Goal: Use online tool/utility: Utilize a website feature to perform a specific function

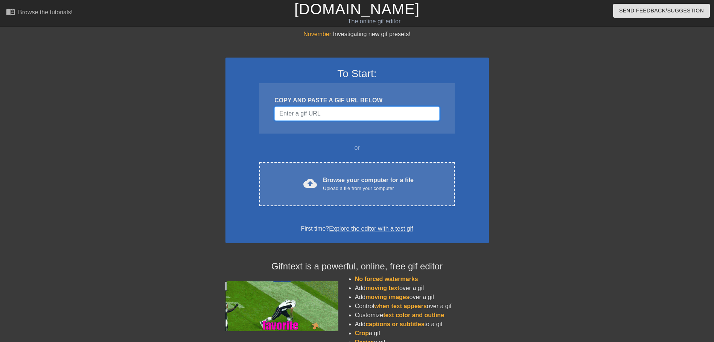
click at [339, 111] on input "Username" at bounding box center [356, 114] width 165 height 14
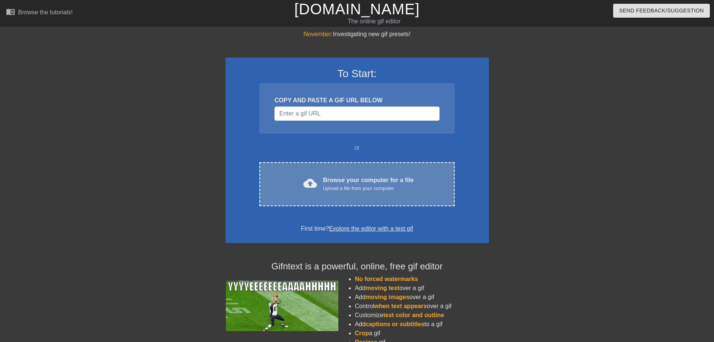
click at [347, 183] on div "Browse your computer for a file Upload a file from your computer" at bounding box center [368, 184] width 91 height 17
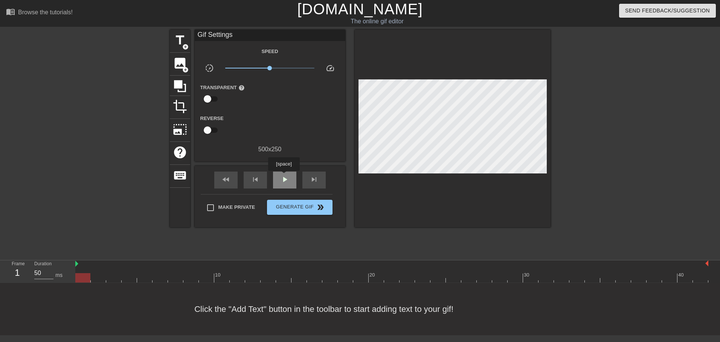
click at [283, 176] on span "play_arrow" at bounding box center [284, 179] width 9 height 9
click at [212, 100] on input "checkbox" at bounding box center [207, 99] width 43 height 14
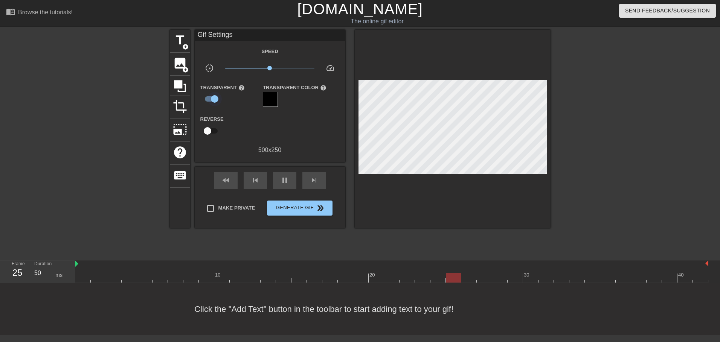
click at [215, 100] on input "checkbox" at bounding box center [214, 99] width 43 height 14
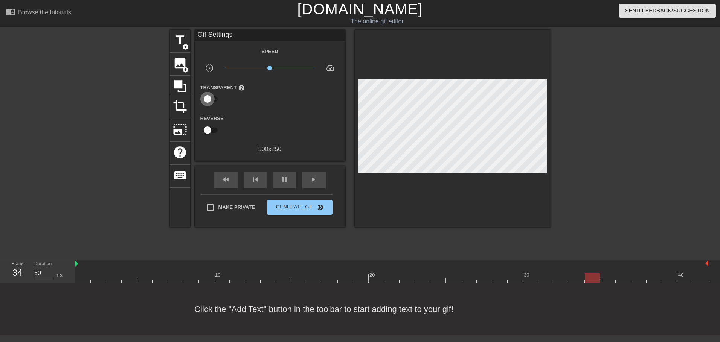
click at [215, 100] on input "checkbox" at bounding box center [207, 99] width 43 height 14
checkbox input "true"
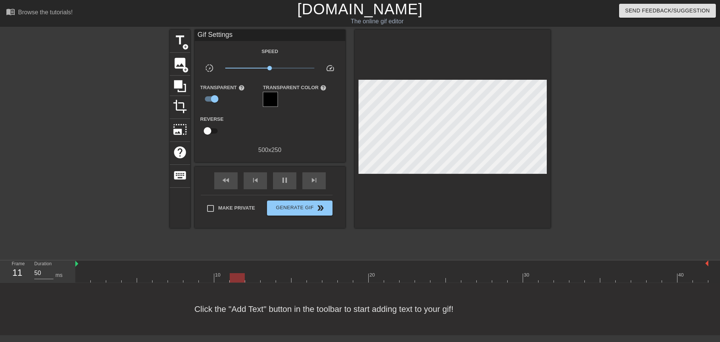
click at [274, 99] on div at bounding box center [270, 99] width 15 height 15
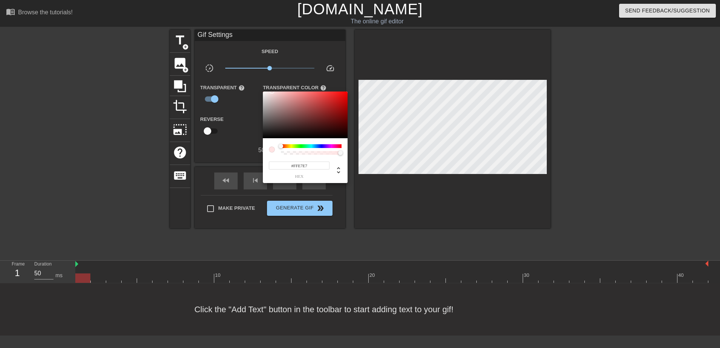
drag, startPoint x: 273, startPoint y: 104, endPoint x: 271, endPoint y: 84, distance: 19.8
click at [271, 84] on div "#FFE7E7 hex" at bounding box center [360, 174] width 720 height 348
type input "#8C8C8C"
click at [245, 113] on div at bounding box center [360, 174] width 720 height 348
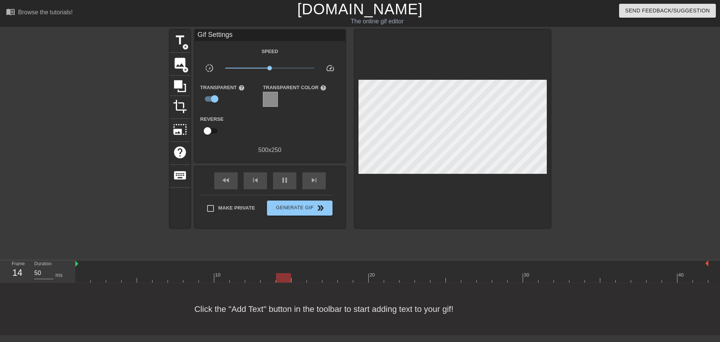
click at [271, 104] on div at bounding box center [270, 99] width 15 height 15
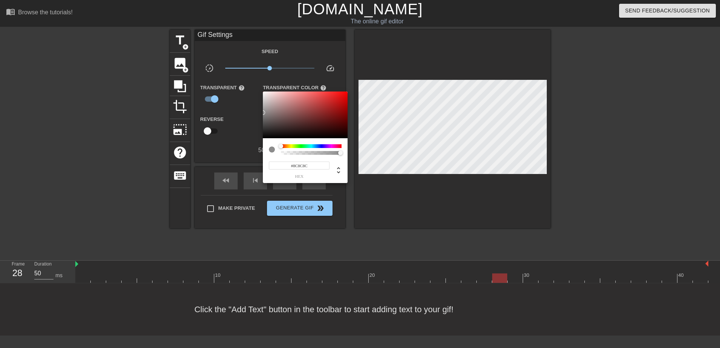
click at [219, 105] on div at bounding box center [360, 174] width 720 height 348
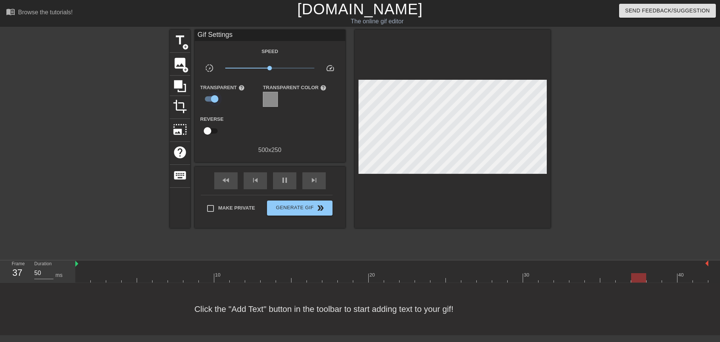
click at [213, 92] on input "checkbox" at bounding box center [214, 99] width 43 height 14
checkbox input "false"
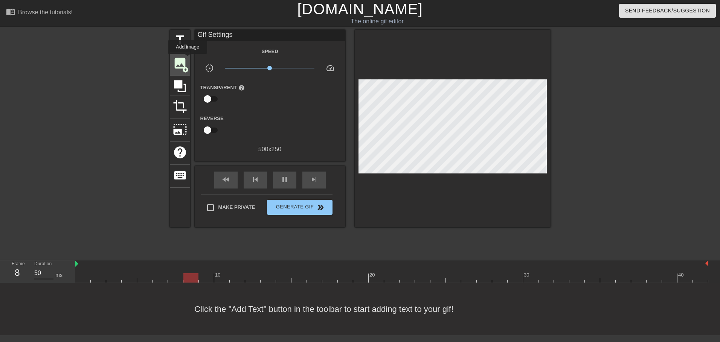
click at [187, 59] on div "image add_circle" at bounding box center [180, 64] width 20 height 23
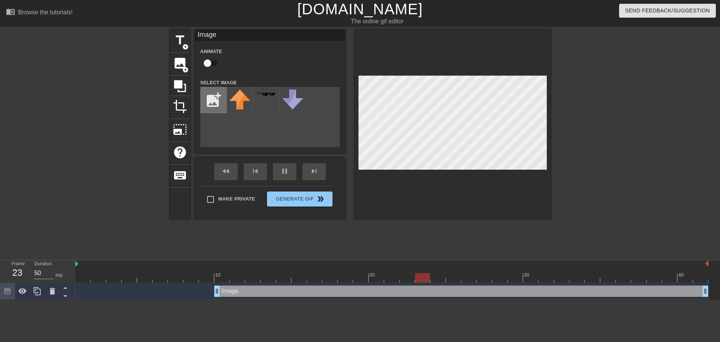
click at [212, 100] on input "file" at bounding box center [214, 100] width 26 height 26
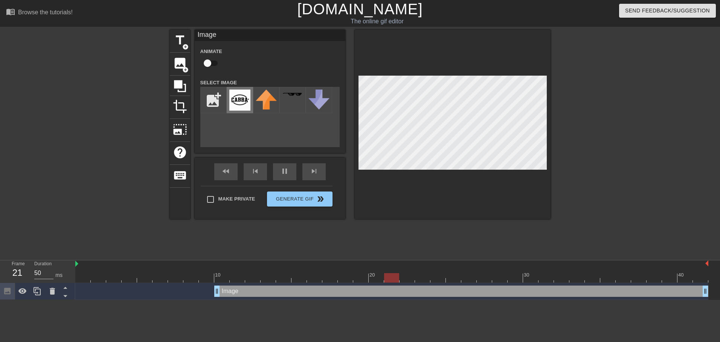
click at [233, 101] on img at bounding box center [239, 100] width 21 height 21
click at [216, 100] on input "file" at bounding box center [214, 100] width 26 height 26
type input "C:\fakepath\351A458C-C5AC-401E-AF47-9439F1E03179-removebg-preview.png"
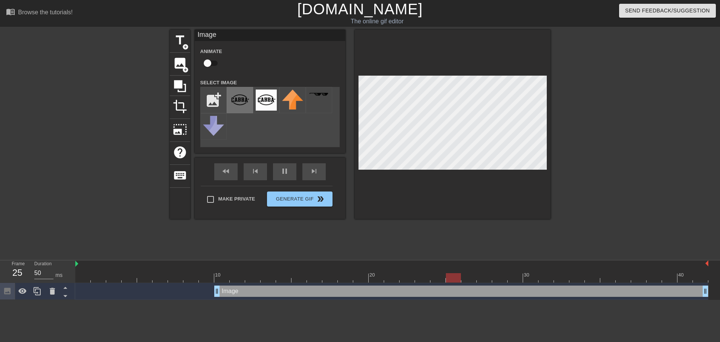
click at [242, 107] on img at bounding box center [239, 100] width 21 height 21
click at [211, 63] on input "checkbox" at bounding box center [207, 63] width 43 height 14
checkbox input "true"
click at [178, 84] on icon at bounding box center [180, 86] width 12 height 12
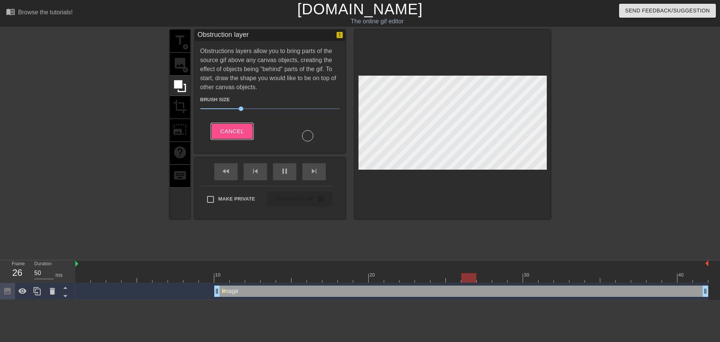
click at [227, 132] on span "Cancel" at bounding box center [232, 131] width 24 height 10
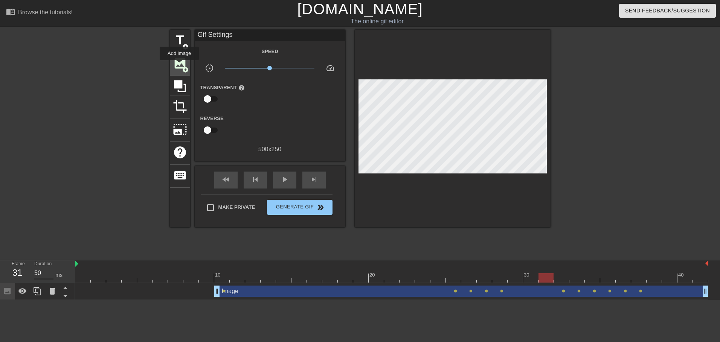
click at [179, 65] on span "image" at bounding box center [180, 63] width 14 height 14
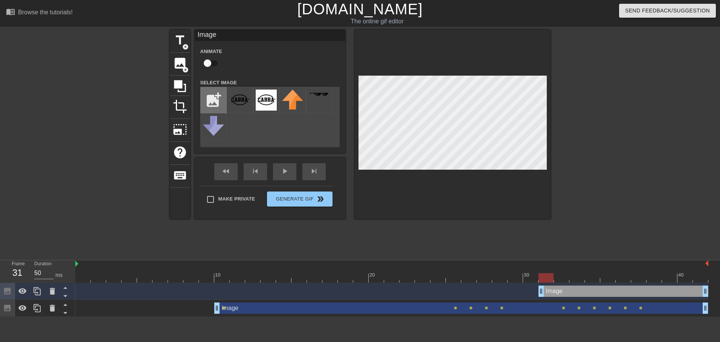
click at [208, 111] on input "file" at bounding box center [214, 100] width 26 height 26
type input "C:\fakepath\output-onlinepngtools.png"
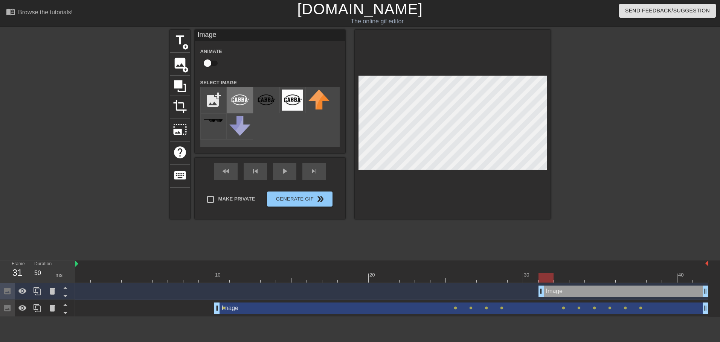
click at [240, 101] on img at bounding box center [239, 100] width 21 height 21
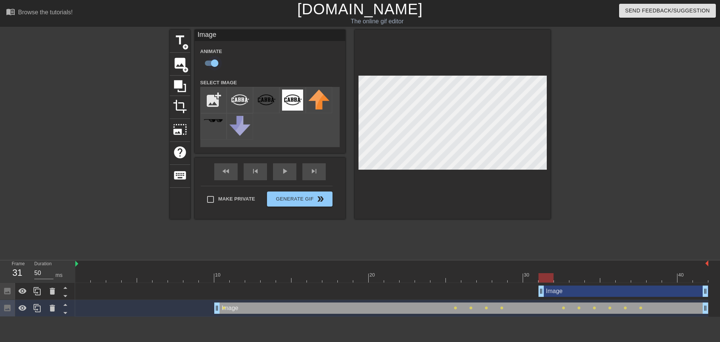
click at [210, 65] on input "checkbox" at bounding box center [214, 63] width 43 height 14
checkbox input "false"
click at [52, 311] on icon at bounding box center [52, 308] width 5 height 7
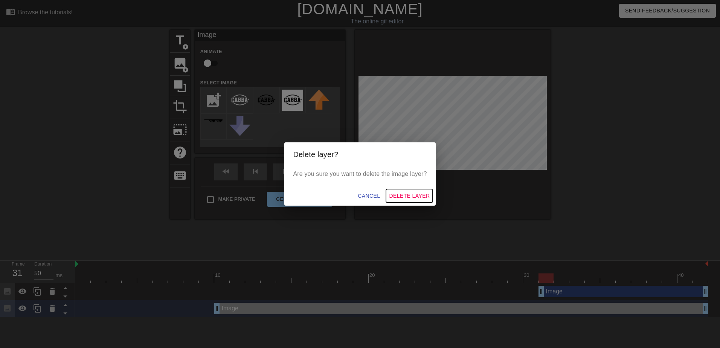
click at [404, 191] on span "Delete Layer" at bounding box center [409, 195] width 41 height 9
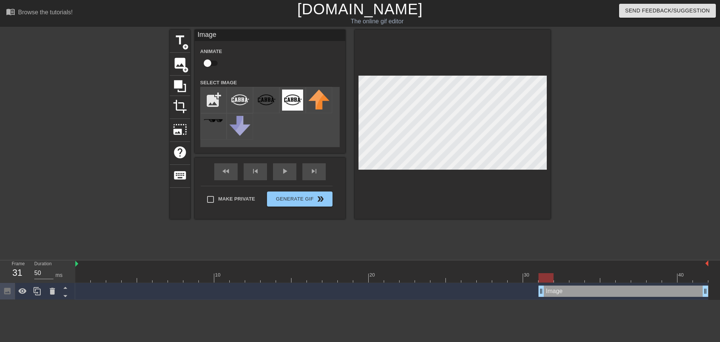
click at [552, 210] on div "title add_circle image add_circle crop photo_size_select_large help keyboard Im…" at bounding box center [360, 143] width 720 height 226
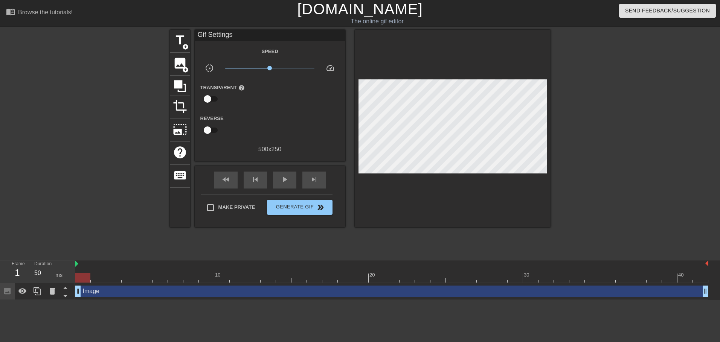
drag, startPoint x: 541, startPoint y: 294, endPoint x: 76, endPoint y: 259, distance: 465.8
click at [76, 259] on div "menu_book Browse the tutorials! [DOMAIN_NAME] The online gif editor Send Feedba…" at bounding box center [360, 150] width 720 height 300
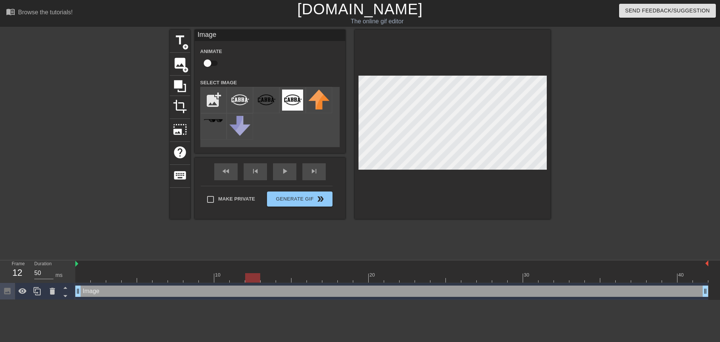
drag, startPoint x: 209, startPoint y: 65, endPoint x: 283, endPoint y: 75, distance: 75.5
click at [273, 72] on div "Animate Select Image add_photo_alternate" at bounding box center [269, 97] width 139 height 101
click at [186, 56] on input "checkbox" at bounding box center [207, 63] width 43 height 14
click at [627, 151] on div "title add_circle image add_circle crop photo_size_select_large help keyboard Im…" at bounding box center [360, 143] width 720 height 226
click at [212, 61] on input "checkbox" at bounding box center [214, 63] width 43 height 14
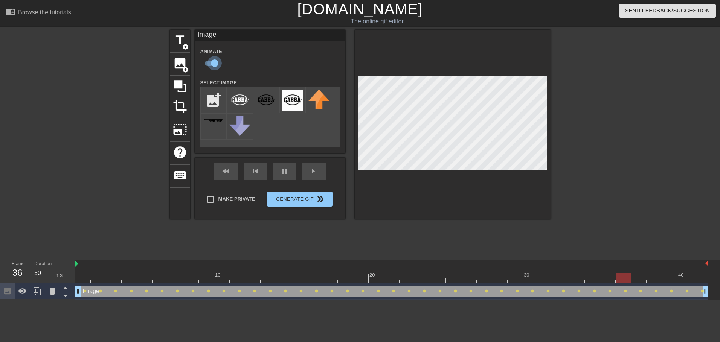
checkbox input "false"
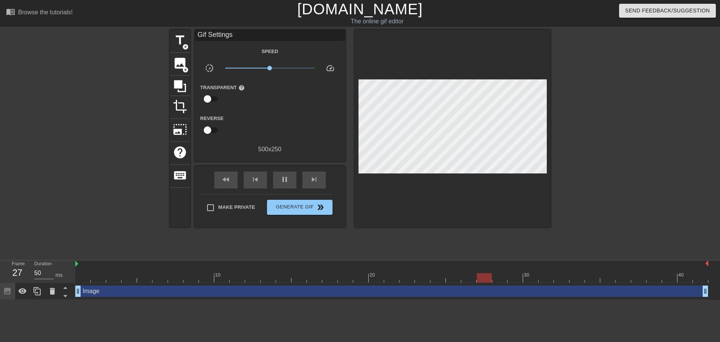
click at [564, 105] on div at bounding box center [615, 143] width 113 height 226
click at [181, 87] on icon at bounding box center [180, 86] width 12 height 12
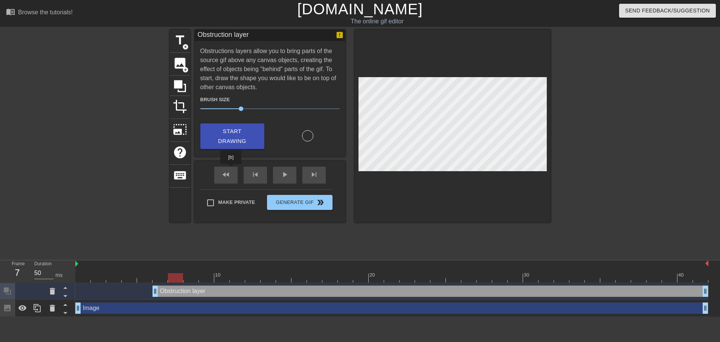
click at [231, 169] on div "fast_rewind skip_previous play_arrow skip_next" at bounding box center [270, 175] width 123 height 28
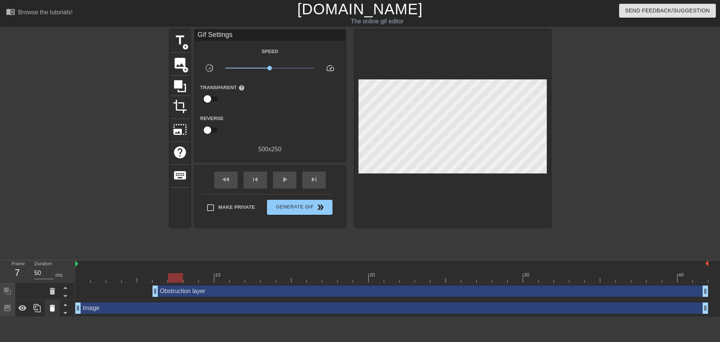
click at [47, 305] on div at bounding box center [52, 308] width 15 height 17
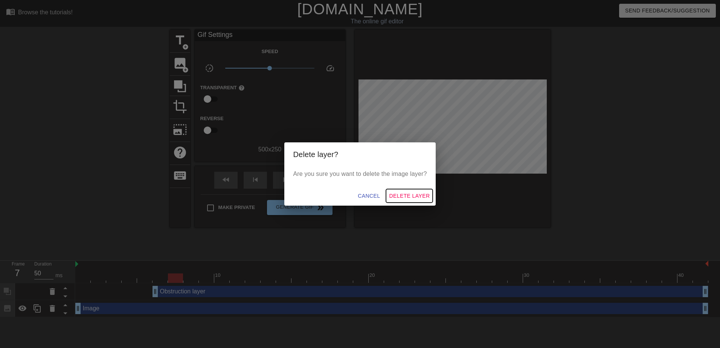
click at [421, 196] on span "Delete Layer" at bounding box center [409, 195] width 41 height 9
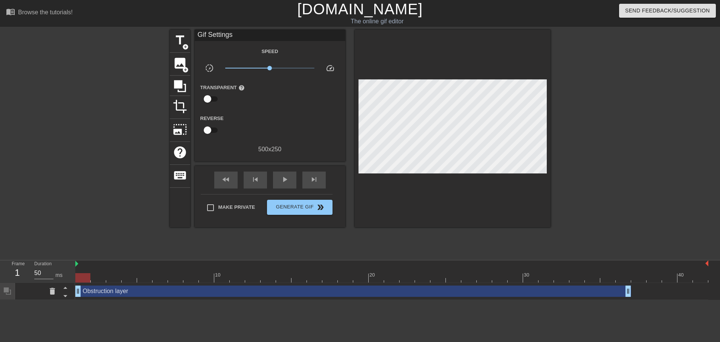
drag, startPoint x: 179, startPoint y: 291, endPoint x: 84, endPoint y: 280, distance: 95.1
click at [84, 280] on div "10 20 30 40 Obstruction layer drag_handle drag_handle" at bounding box center [397, 280] width 644 height 40
click at [183, 67] on span "add_circle" at bounding box center [185, 70] width 6 height 6
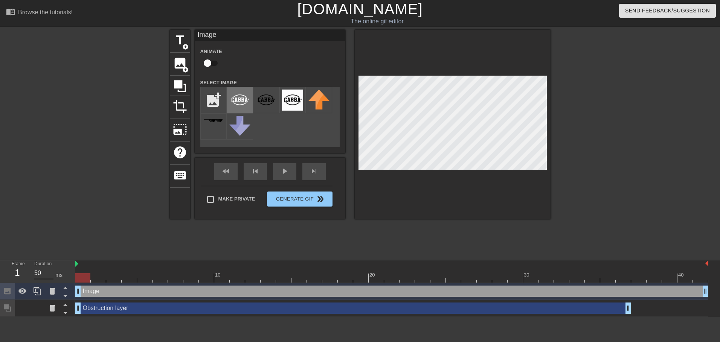
click at [243, 101] on img at bounding box center [239, 100] width 21 height 21
click at [568, 127] on div at bounding box center [615, 143] width 113 height 226
click at [625, 115] on div at bounding box center [615, 143] width 113 height 226
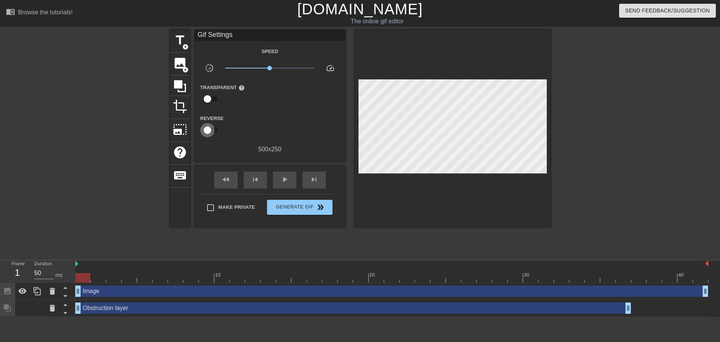
click at [210, 126] on input "checkbox" at bounding box center [207, 130] width 43 height 14
click at [193, 123] on input "checkbox" at bounding box center [214, 130] width 43 height 14
click at [186, 123] on input "checkbox" at bounding box center [207, 130] width 43 height 14
click at [193, 123] on input "checkbox" at bounding box center [214, 130] width 43 height 14
click at [186, 123] on input "checkbox" at bounding box center [207, 130] width 43 height 14
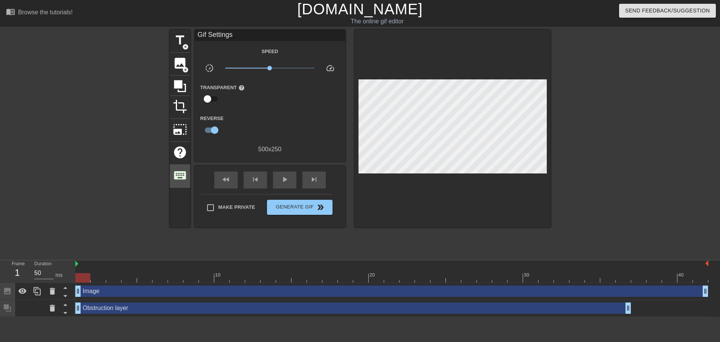
click at [193, 123] on input "checkbox" at bounding box center [214, 130] width 43 height 14
click at [186, 123] on input "checkbox" at bounding box center [207, 130] width 43 height 14
click at [81, 238] on div at bounding box center [104, 143] width 113 height 226
click at [214, 134] on input "checkbox" at bounding box center [214, 130] width 43 height 14
checkbox input "false"
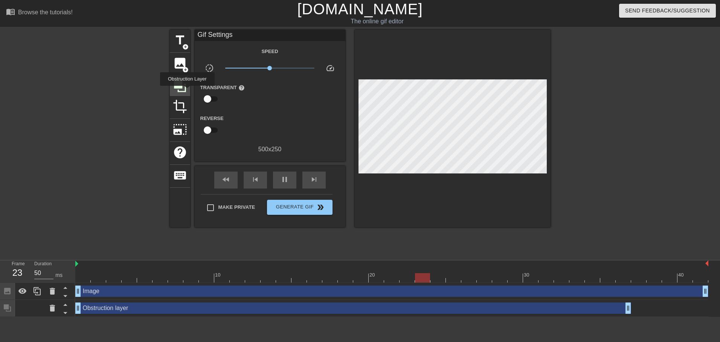
click at [187, 91] on div at bounding box center [180, 86] width 20 height 20
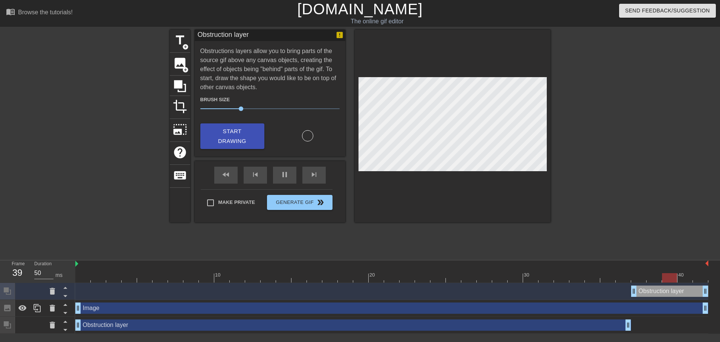
click at [657, 287] on div "Obstruction layer drag_handle drag_handle" at bounding box center [669, 291] width 77 height 11
click at [660, 295] on div "Obstruction layer drag_handle drag_handle" at bounding box center [669, 291] width 77 height 11
click at [53, 286] on div at bounding box center [52, 291] width 15 height 17
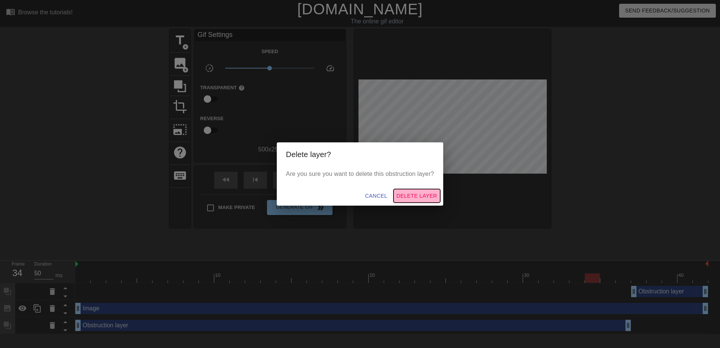
click at [429, 196] on span "Delete Layer" at bounding box center [416, 195] width 41 height 9
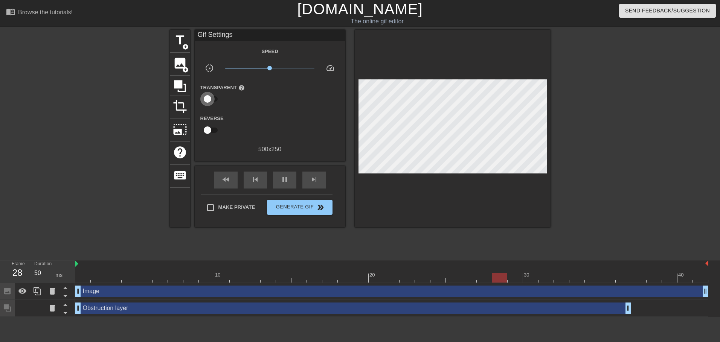
click at [208, 101] on input "checkbox" at bounding box center [207, 99] width 43 height 14
checkbox input "true"
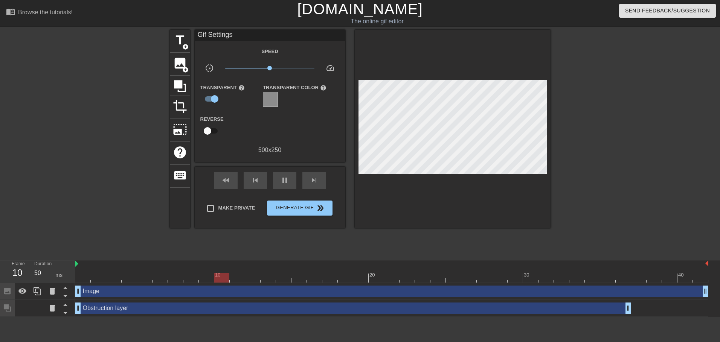
click at [270, 99] on div at bounding box center [270, 99] width 15 height 15
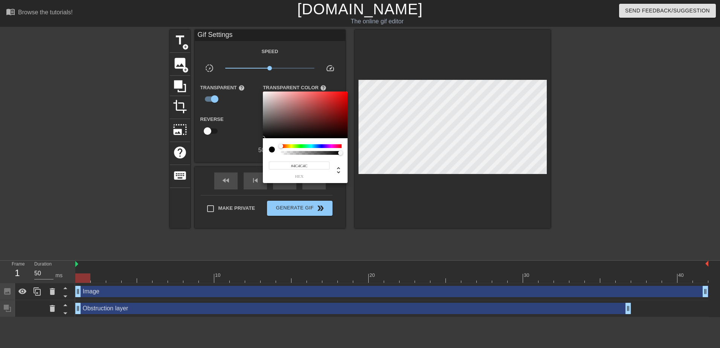
type input "#FFFFFF"
drag, startPoint x: 288, startPoint y: 115, endPoint x: 236, endPoint y: 72, distance: 67.6
click at [236, 72] on div "#FFFFFF hex" at bounding box center [360, 174] width 720 height 348
click at [291, 209] on div at bounding box center [360, 174] width 720 height 348
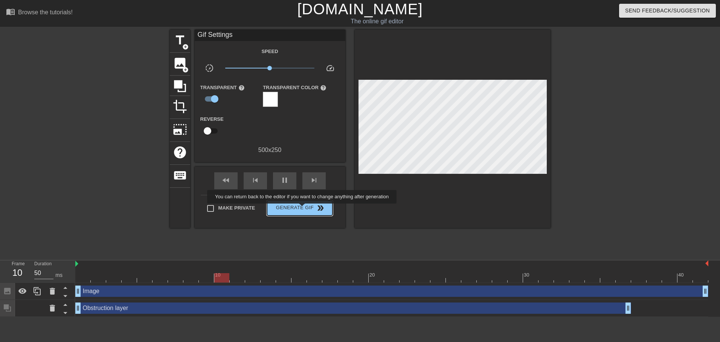
click at [303, 209] on span "Generate Gif double_arrow" at bounding box center [299, 208] width 59 height 9
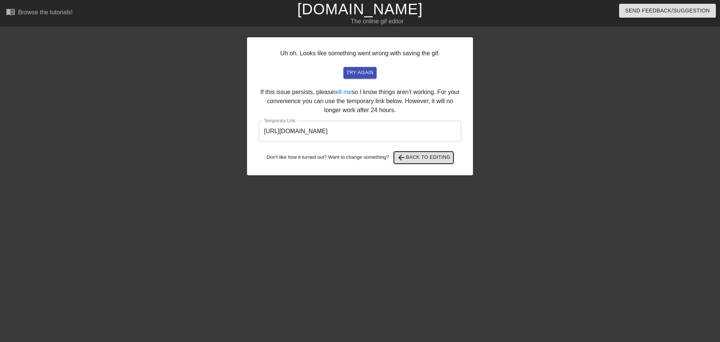
click at [413, 157] on span "arrow_back Back to Editing" at bounding box center [424, 157] width 54 height 9
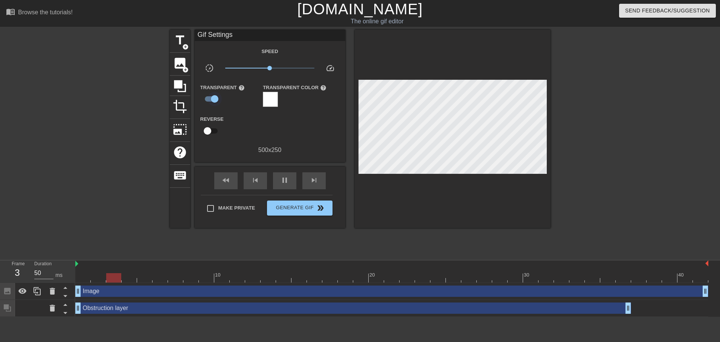
click at [209, 94] on input "checkbox" at bounding box center [214, 99] width 43 height 14
checkbox input "false"
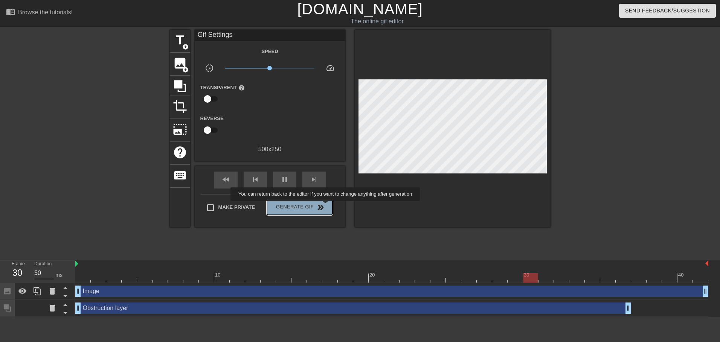
click at [326, 206] on span "Generate Gif double_arrow" at bounding box center [299, 207] width 59 height 9
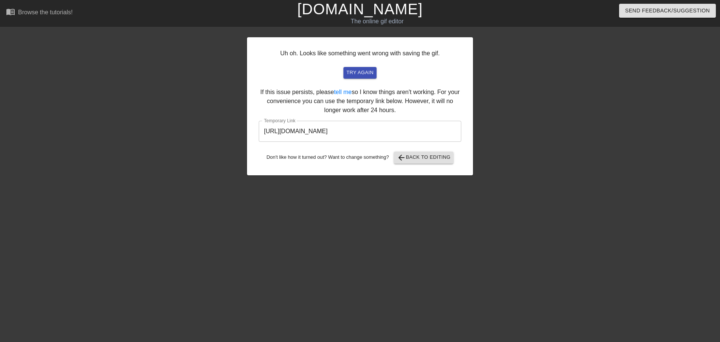
click at [381, 134] on input "[URL][DOMAIN_NAME]" at bounding box center [360, 131] width 203 height 21
click at [303, 130] on input "[URL][DOMAIN_NAME]" at bounding box center [360, 131] width 203 height 21
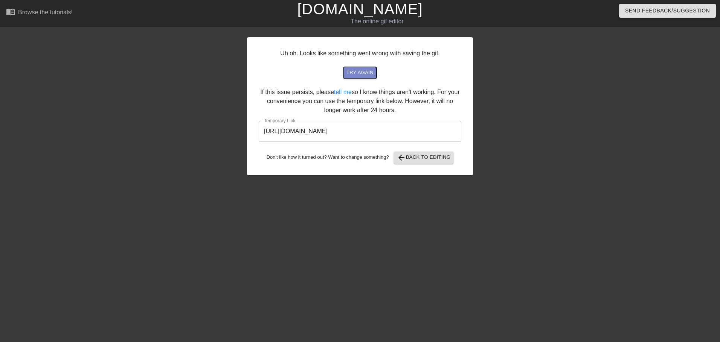
click at [349, 74] on span "try again" at bounding box center [359, 73] width 27 height 9
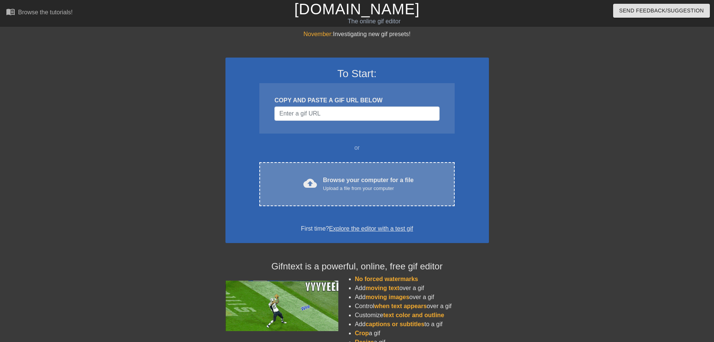
click at [401, 178] on div "Browse your computer for a file Upload a file from your computer" at bounding box center [368, 184] width 91 height 17
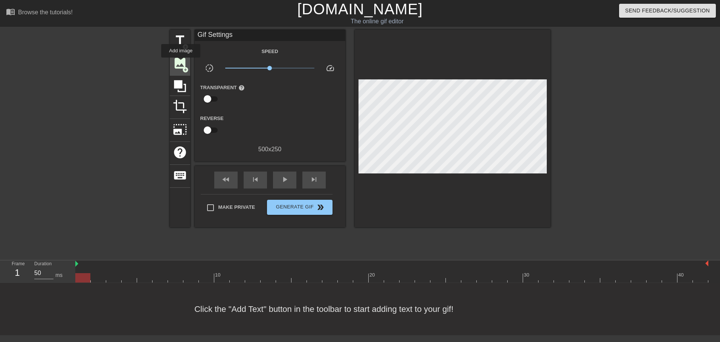
click at [181, 63] on span "image" at bounding box center [180, 63] width 14 height 14
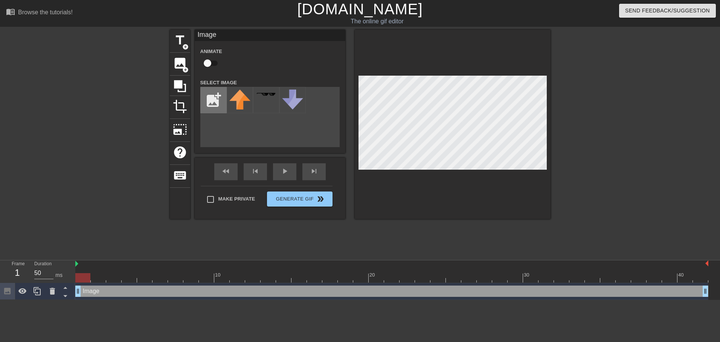
click at [216, 99] on input "file" at bounding box center [214, 100] width 26 height 26
type input "C:\fakepath\output-onlinepngtools.png"
click at [235, 96] on img at bounding box center [239, 100] width 21 height 21
click at [164, 292] on div "Image drag_handle drag_handle" at bounding box center [391, 291] width 633 height 11
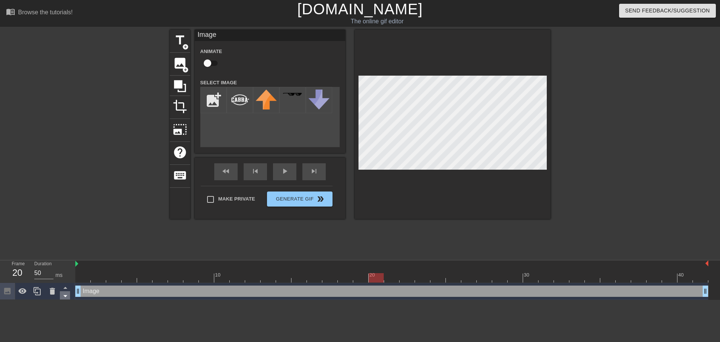
click at [67, 292] on icon at bounding box center [65, 295] width 9 height 9
click at [20, 273] on div "20" at bounding box center [17, 273] width 11 height 14
drag, startPoint x: 92, startPoint y: 272, endPoint x: 80, endPoint y: 271, distance: 11.7
click at [80, 271] on div "10 20 30 40" at bounding box center [391, 274] width 633 height 12
click at [99, 296] on div "Image drag_handle drag_handle" at bounding box center [391, 291] width 633 height 11
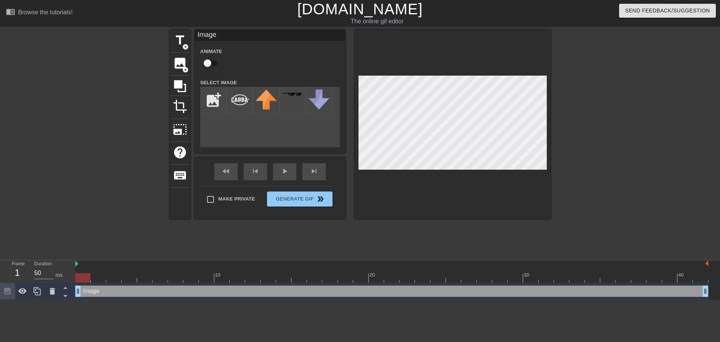
click at [102, 292] on div "Image drag_handle drag_handle" at bounding box center [391, 291] width 633 height 11
click at [179, 175] on span "keyboard" at bounding box center [180, 175] width 14 height 14
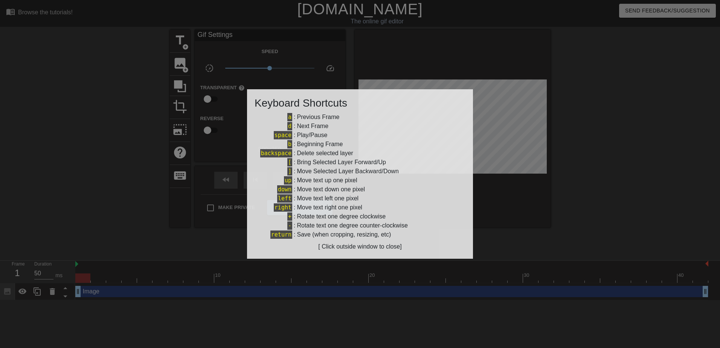
click at [362, 306] on div at bounding box center [360, 174] width 720 height 348
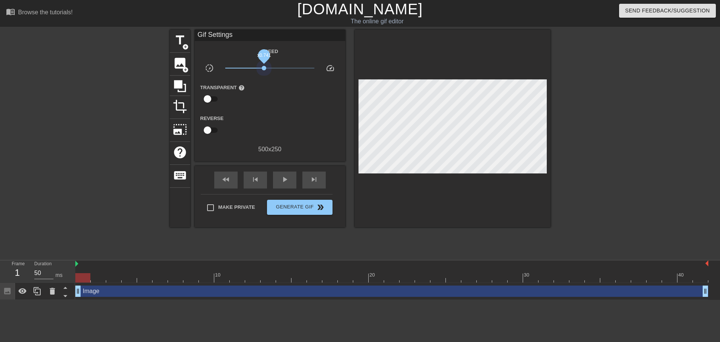
drag, startPoint x: 270, startPoint y: 70, endPoint x: 260, endPoint y: 78, distance: 12.3
click at [264, 72] on span "x0.741" at bounding box center [269, 68] width 89 height 9
click at [280, 179] on span "play_arrow" at bounding box center [284, 179] width 9 height 9
